Goal: Obtain resource: Obtain resource

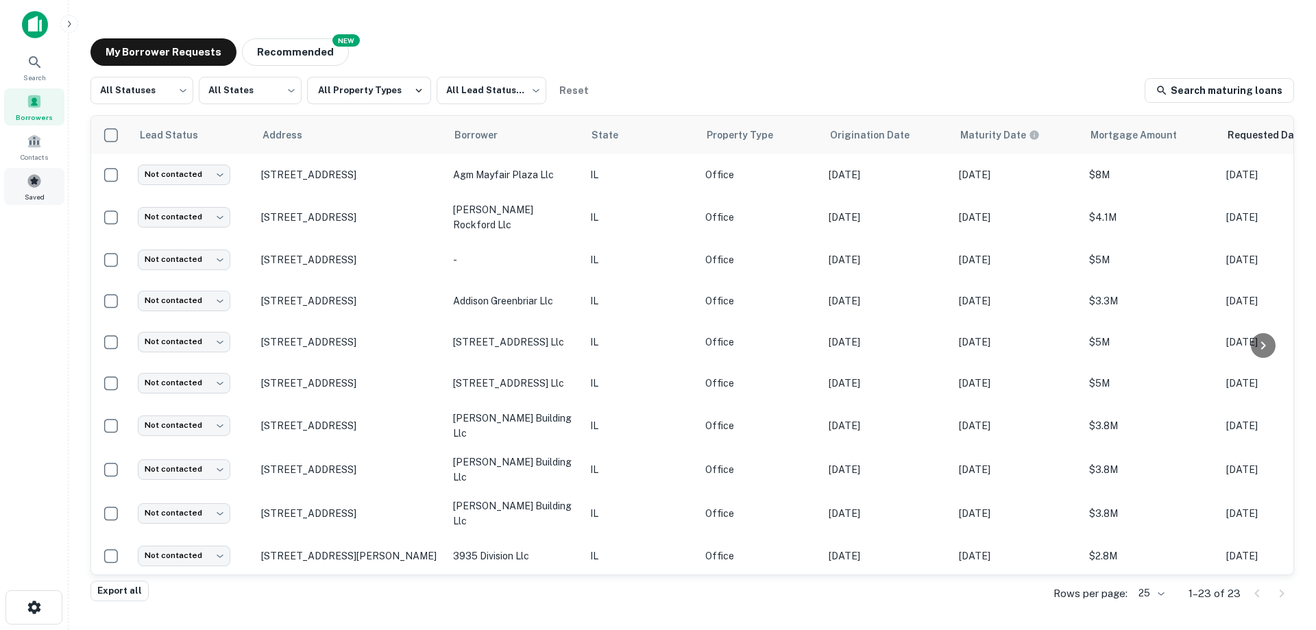
click at [40, 186] on span at bounding box center [34, 180] width 15 height 15
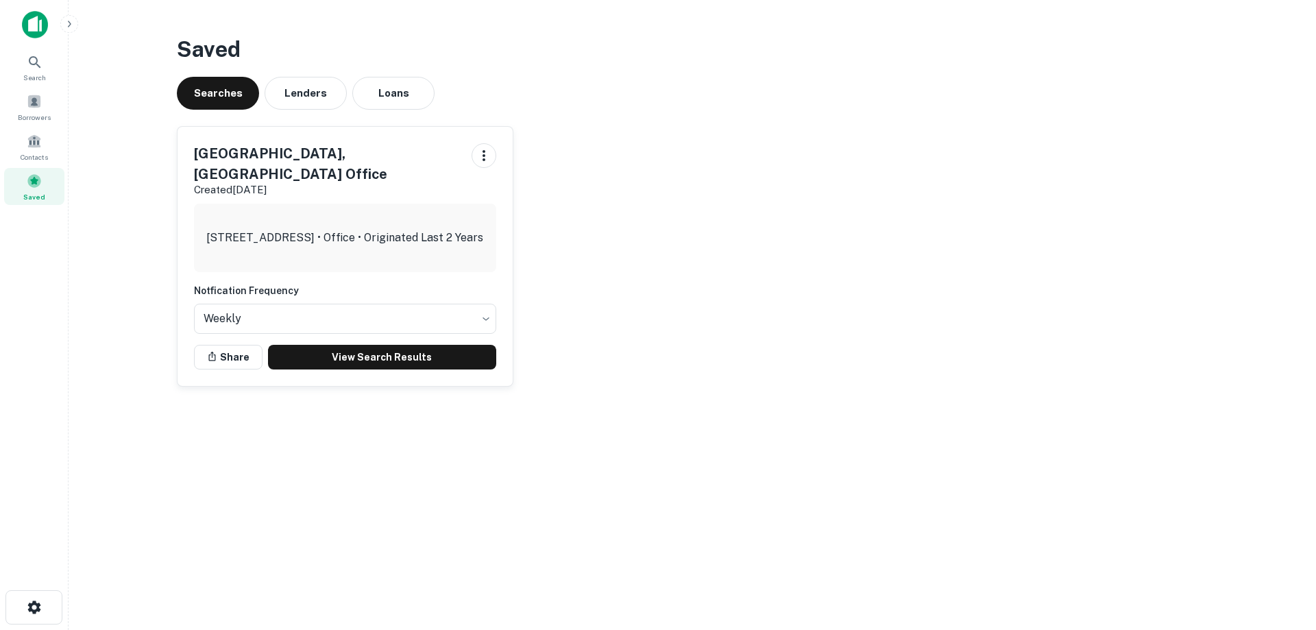
click at [359, 345] on link "View Search Results" at bounding box center [382, 357] width 228 height 25
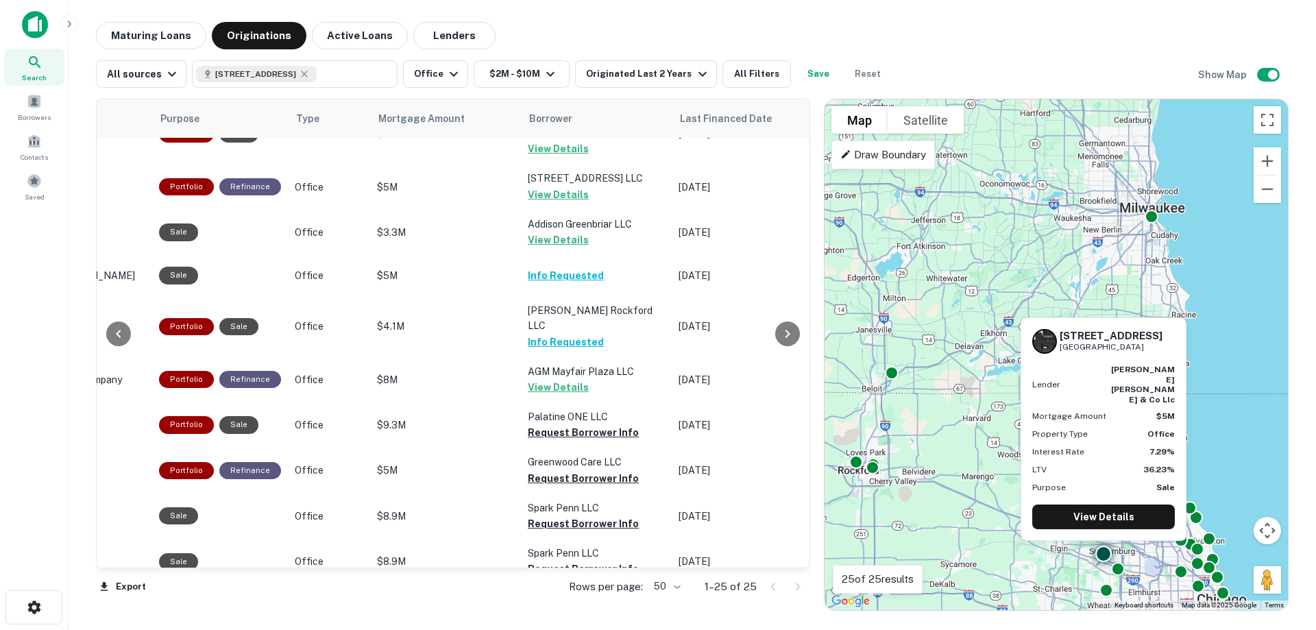
scroll to position [480, 396]
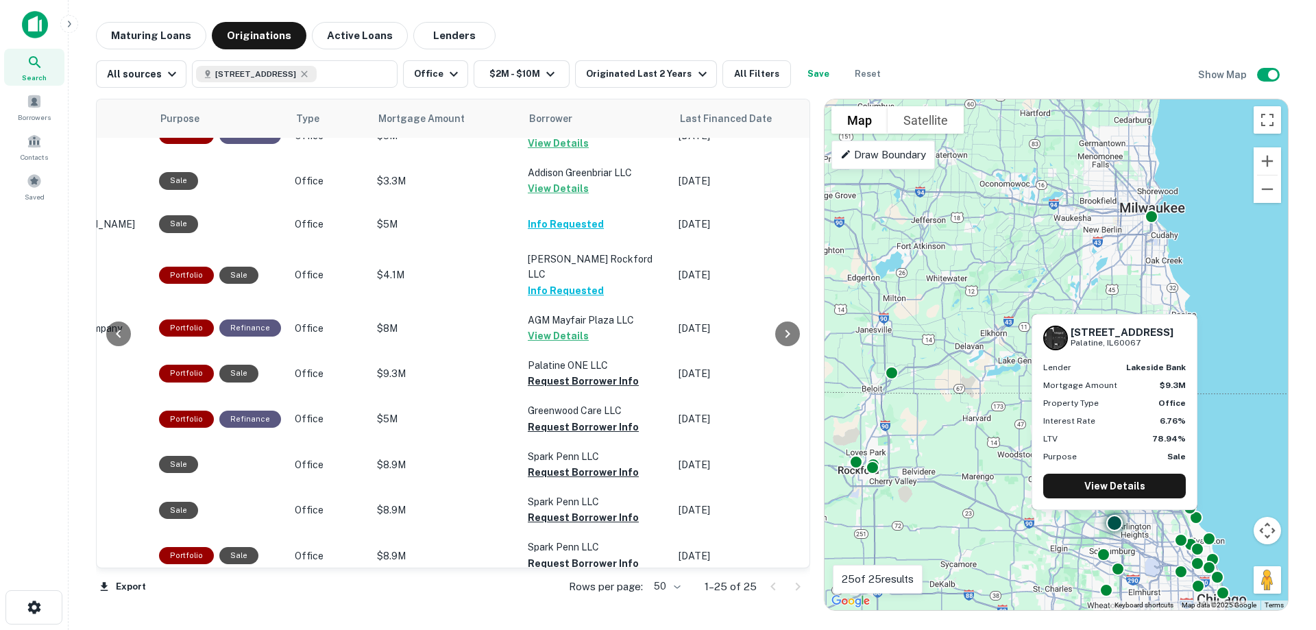
click at [562, 373] on button "Request Borrower Info" at bounding box center [583, 381] width 111 height 16
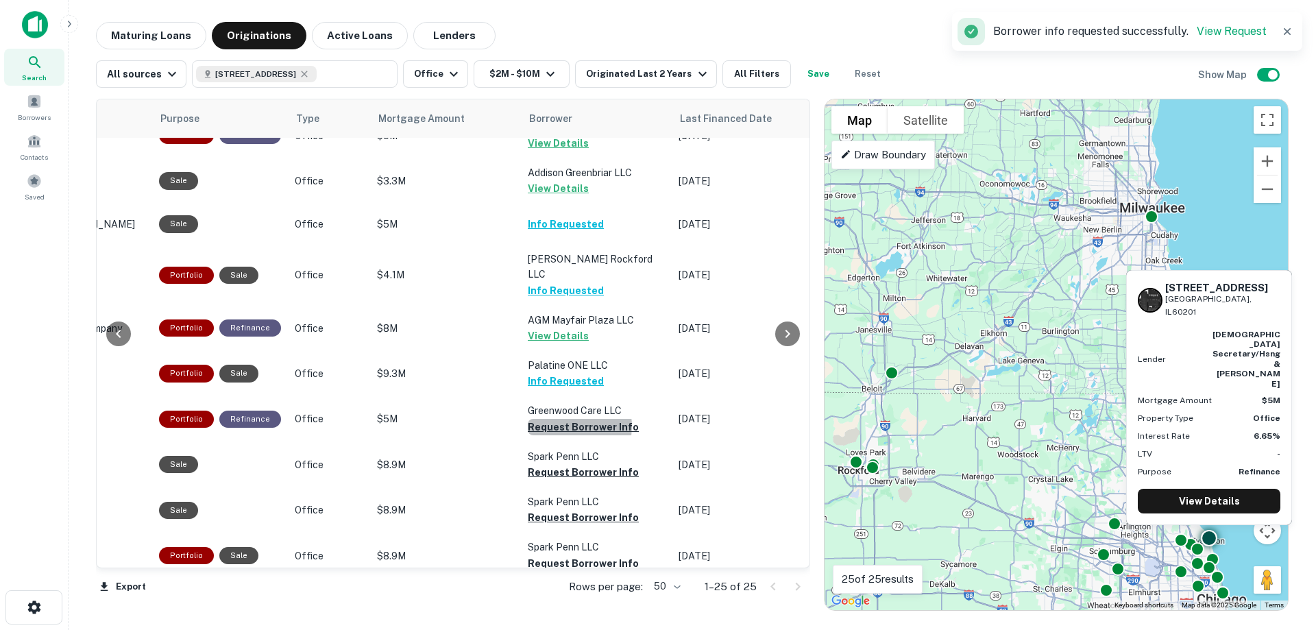
click at [563, 419] on button "Request Borrower Info" at bounding box center [583, 427] width 111 height 16
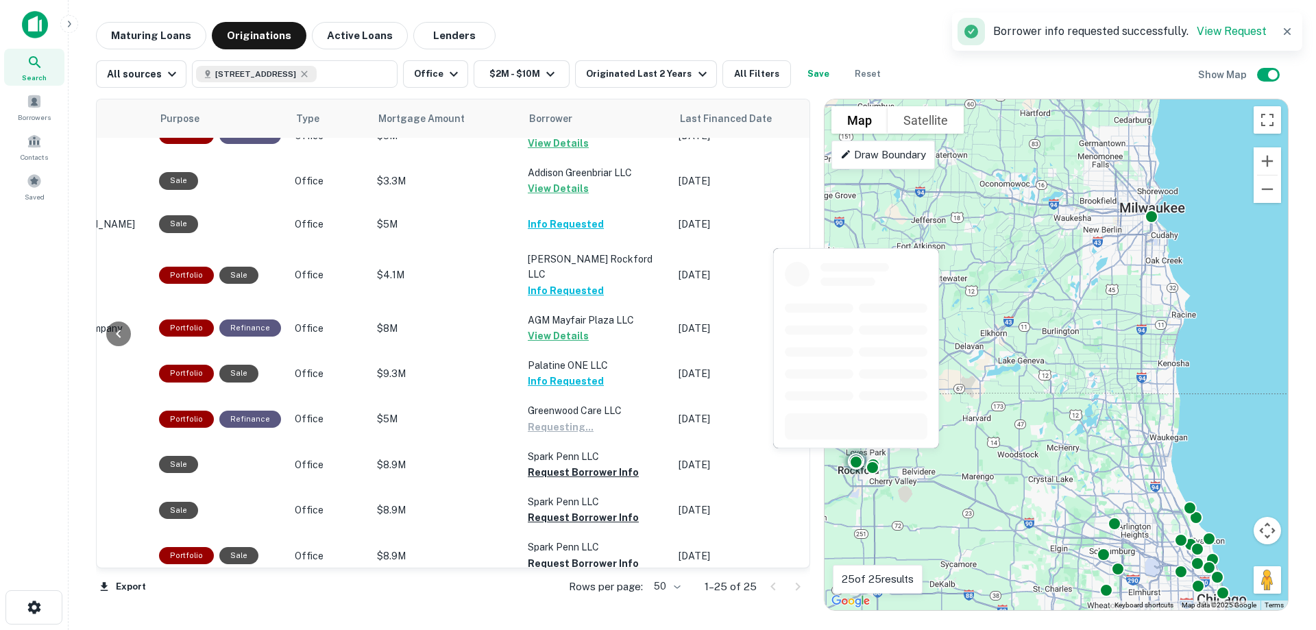
click at [564, 464] on button "Request Borrower Info" at bounding box center [583, 472] width 111 height 16
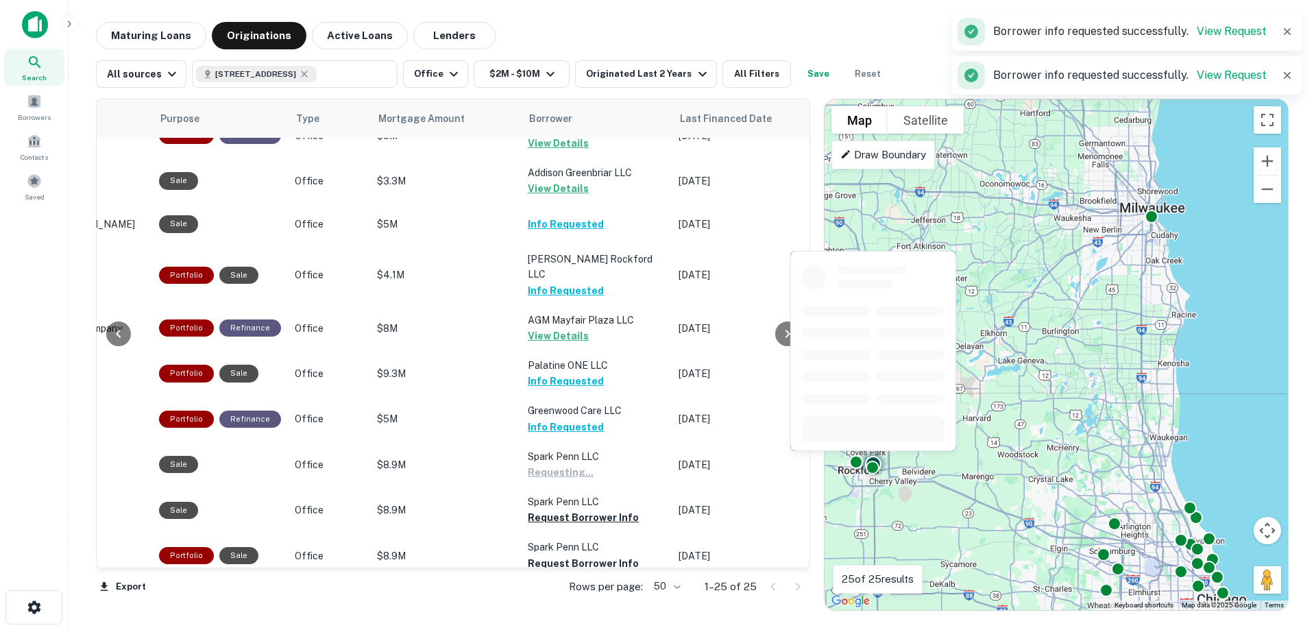
click at [568, 509] on button "Request Borrower Info" at bounding box center [583, 517] width 111 height 16
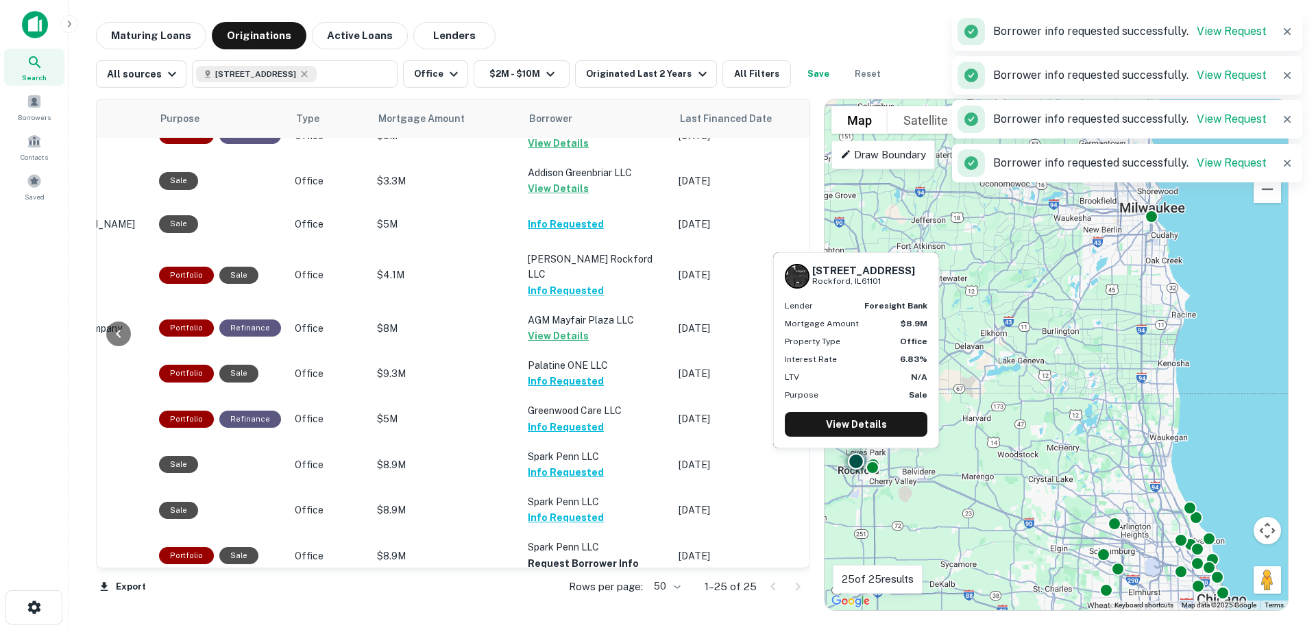
click at [571, 555] on button "Request Borrower Info" at bounding box center [583, 563] width 111 height 16
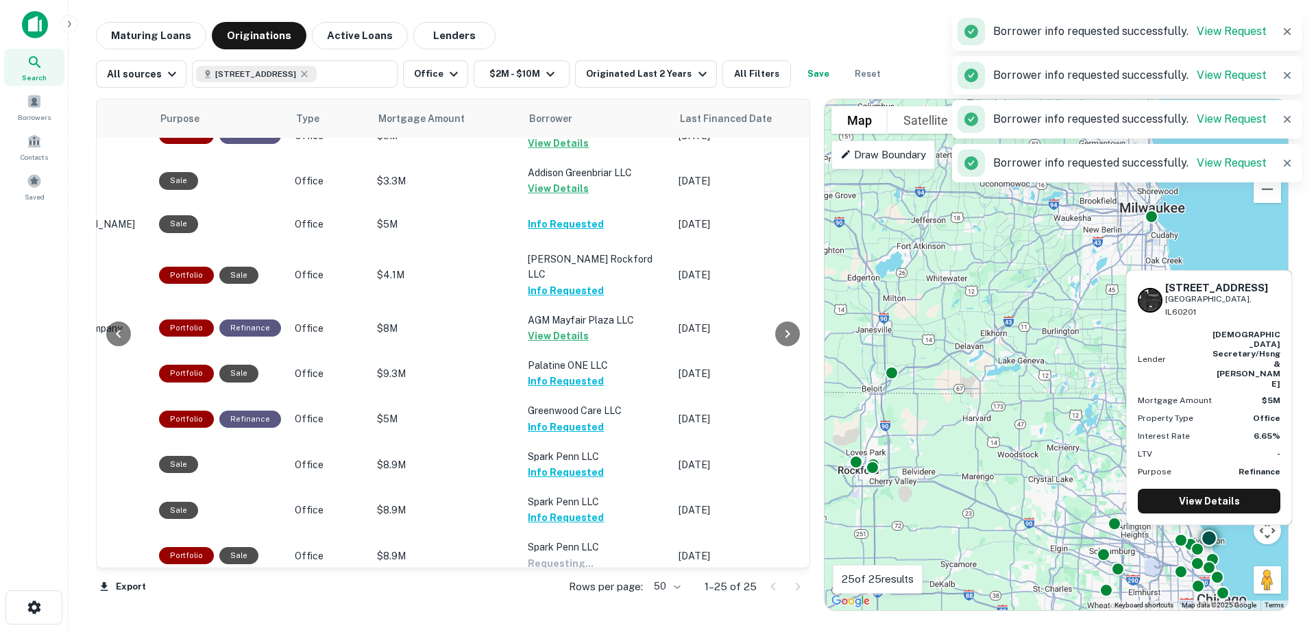
scroll to position [744, 396]
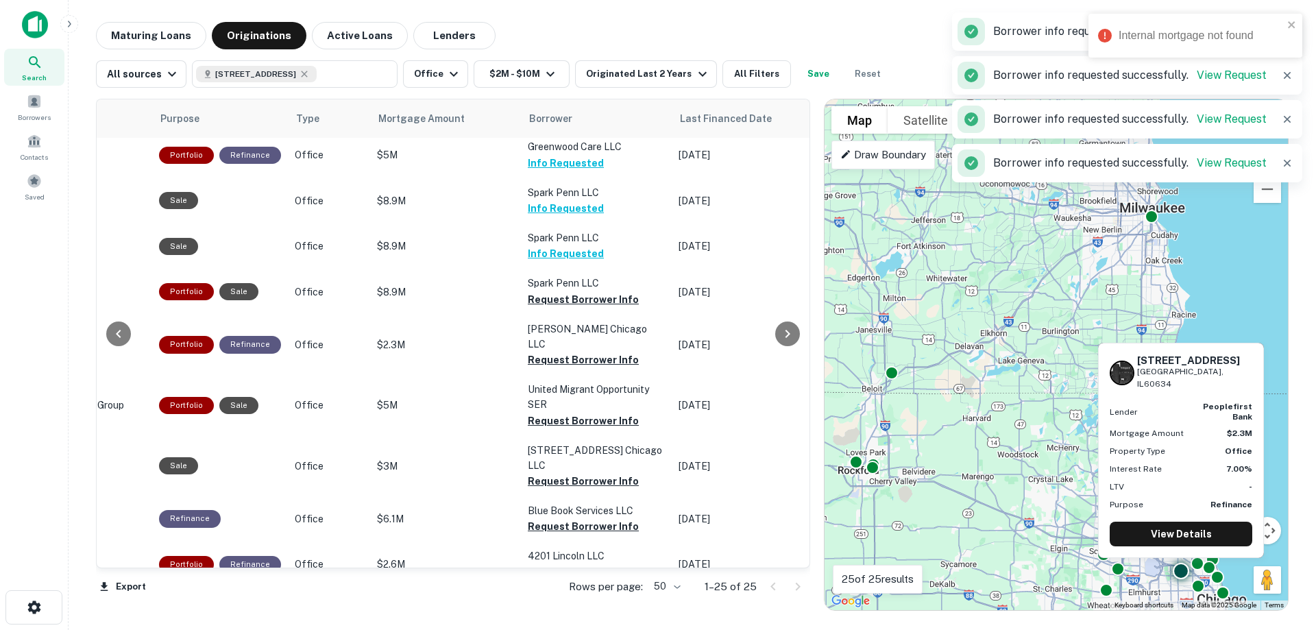
click at [560, 352] on button "Request Borrower Info" at bounding box center [583, 360] width 111 height 16
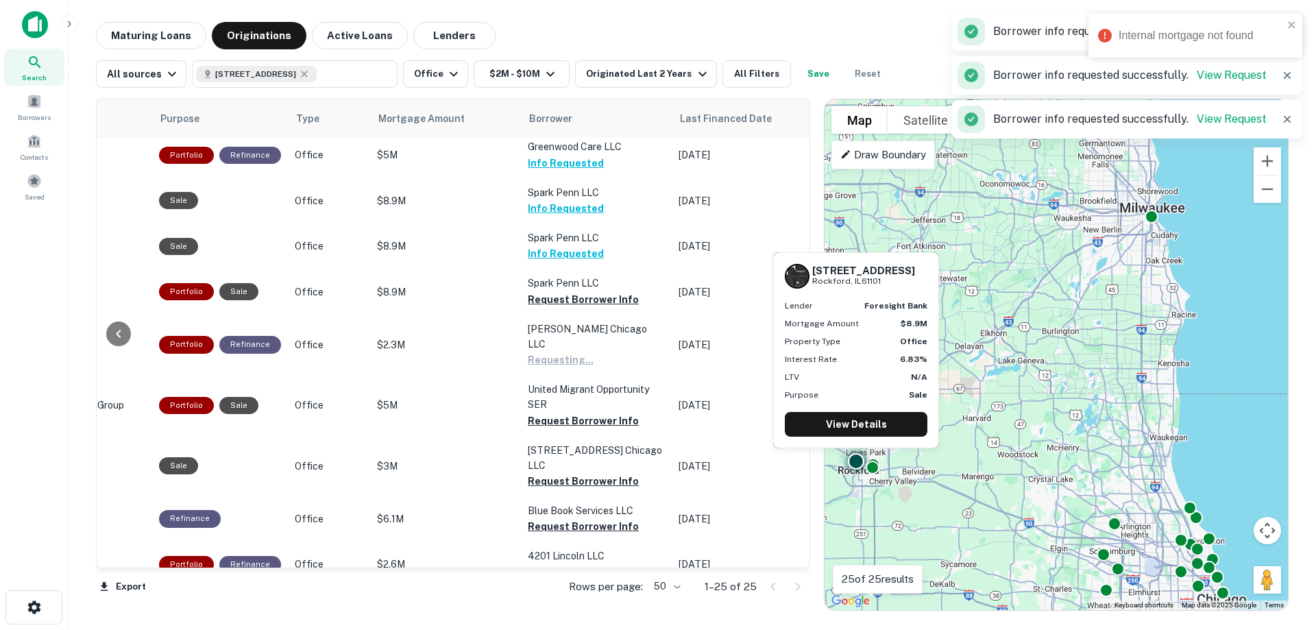
click at [559, 291] on button "Request Borrower Info" at bounding box center [583, 299] width 111 height 16
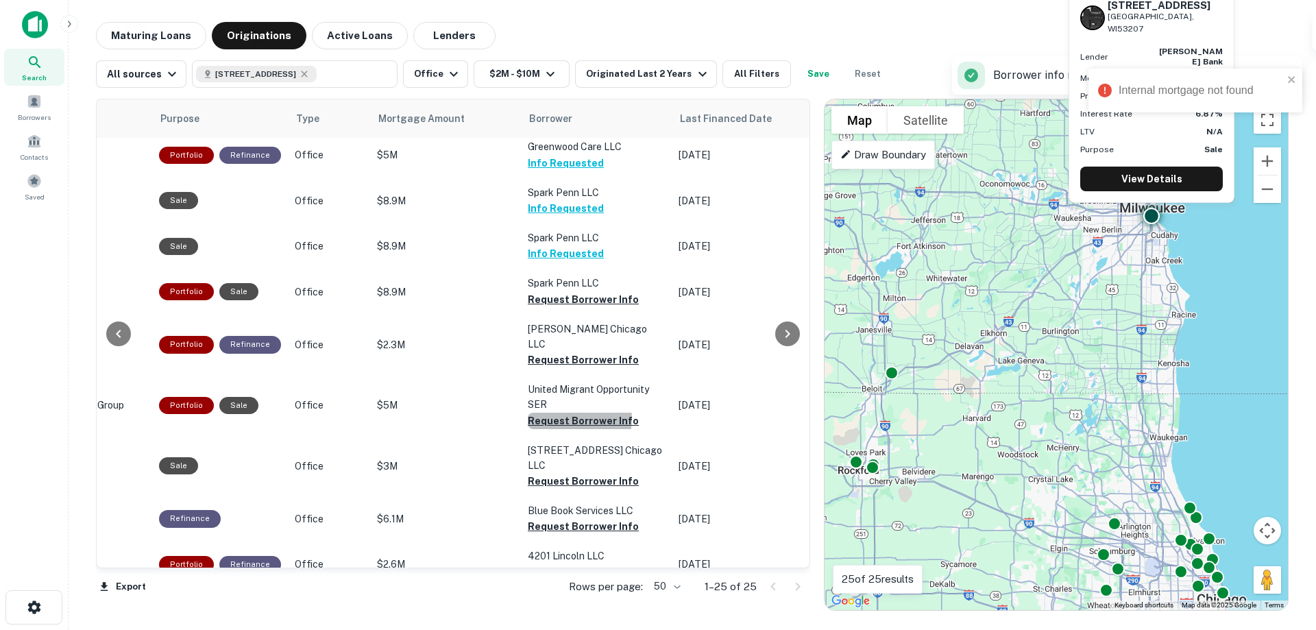
click at [566, 413] on button "Request Borrower Info" at bounding box center [583, 421] width 111 height 16
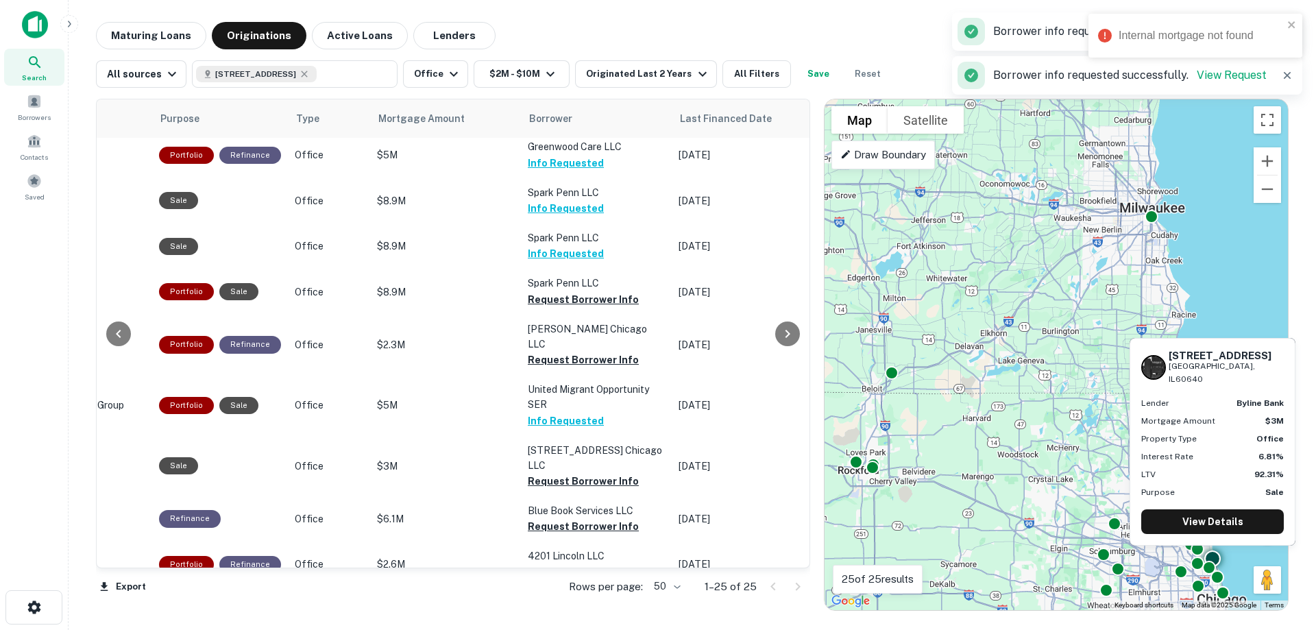
click at [576, 473] on button "Request Borrower Info" at bounding box center [583, 481] width 111 height 16
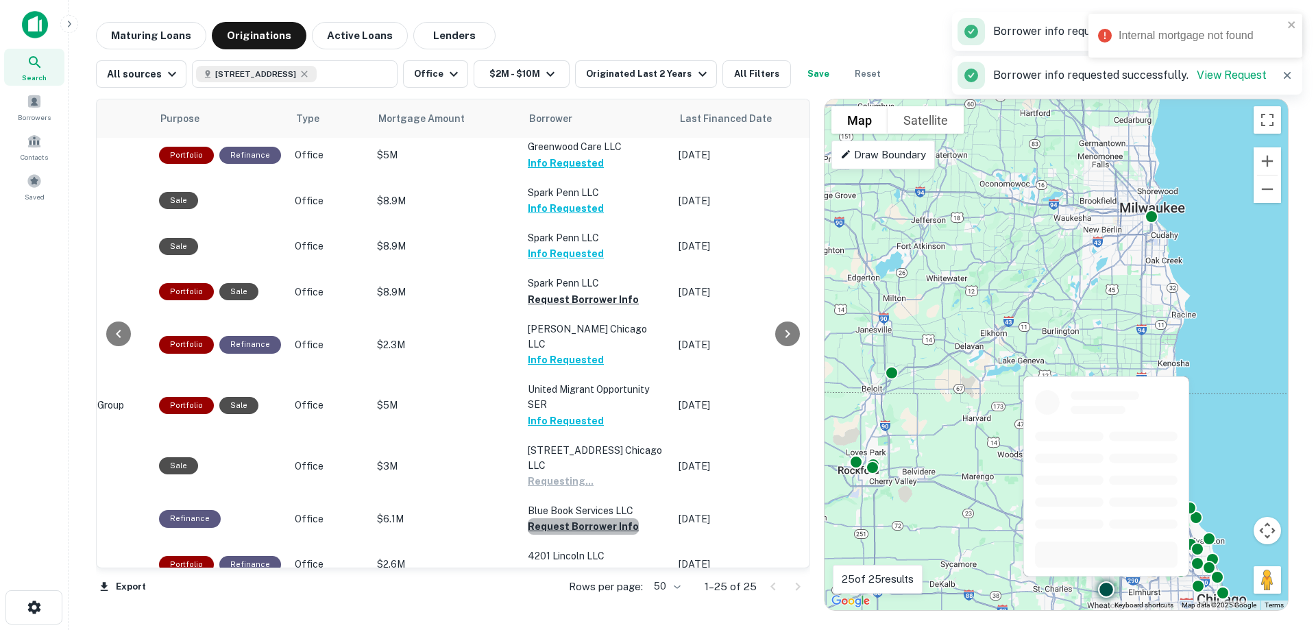
click at [579, 518] on button "Request Borrower Info" at bounding box center [583, 526] width 111 height 16
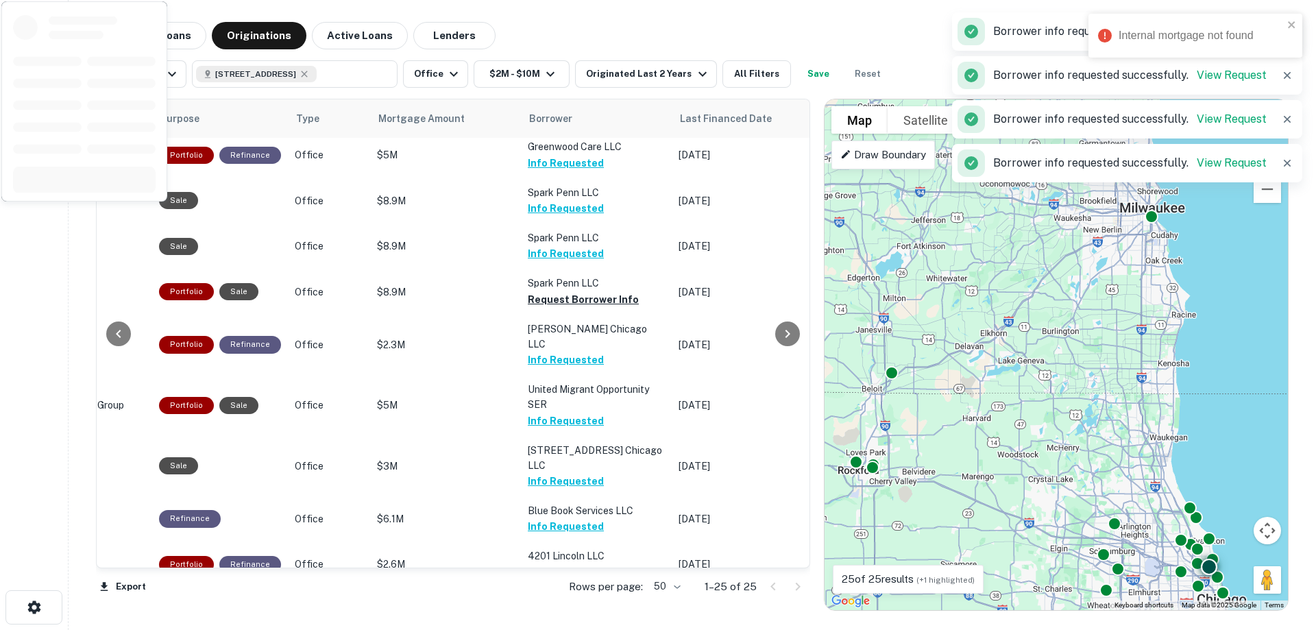
click at [566, 564] on button "Request Borrower Info" at bounding box center [583, 572] width 111 height 16
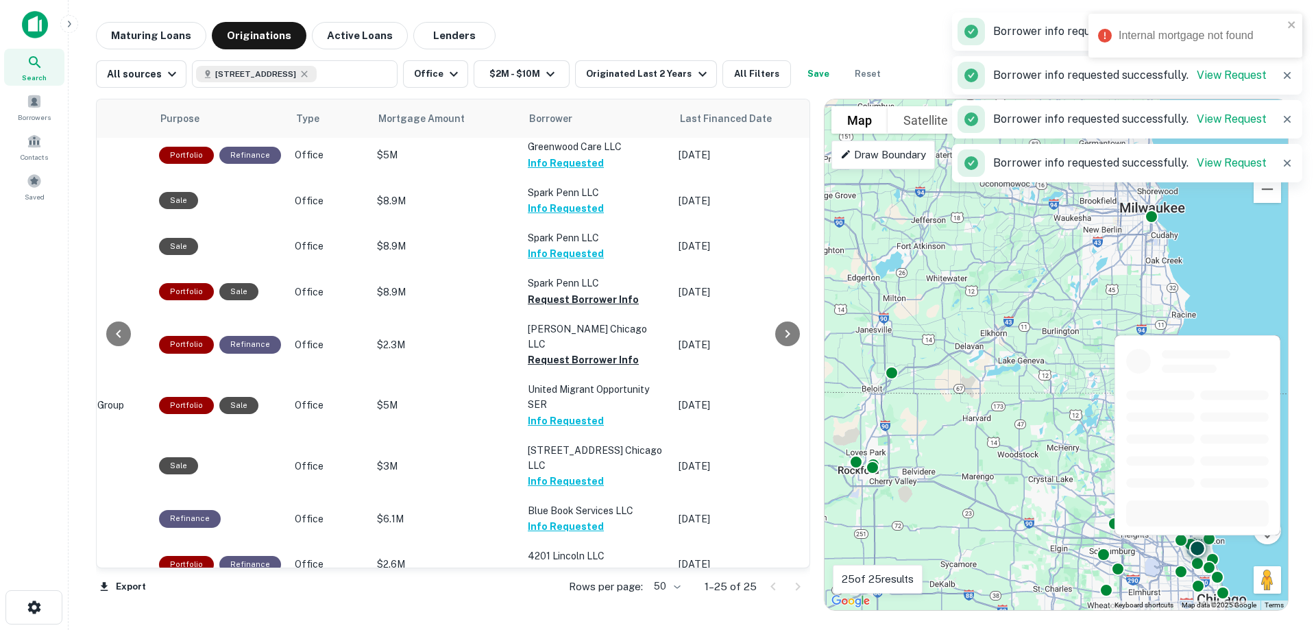
click at [566, 625] on button "Request Borrower Info" at bounding box center [583, 633] width 111 height 16
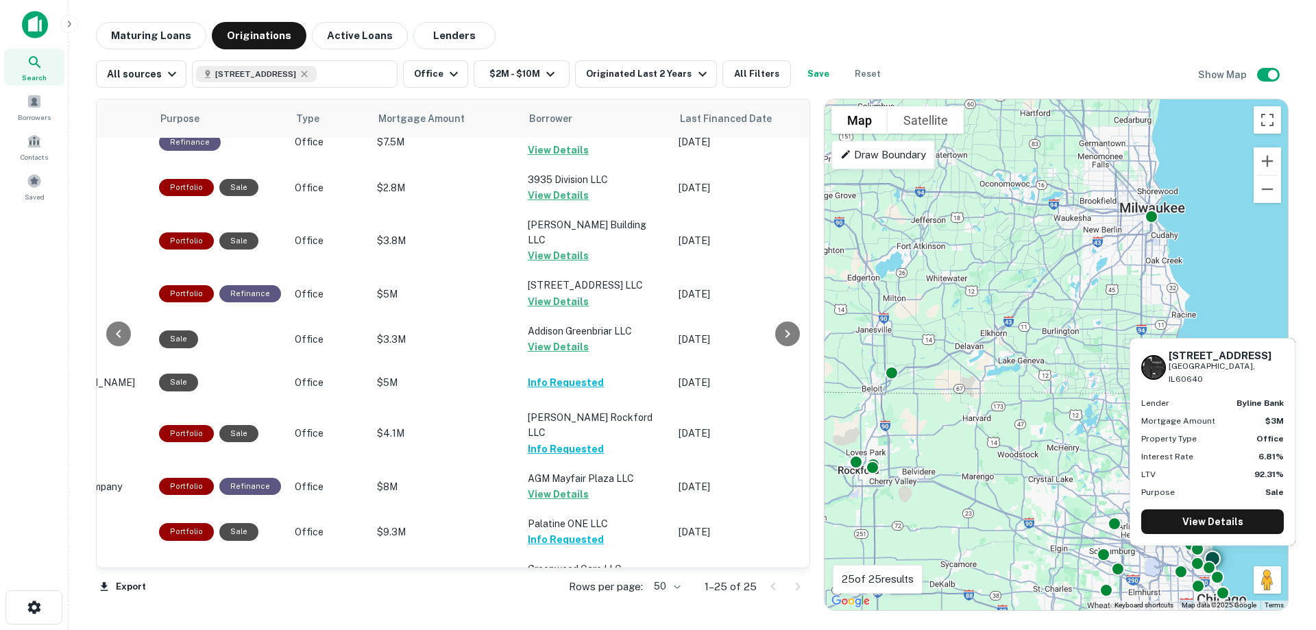
scroll to position [0, 396]
